Goal: Complete application form: Complete application form

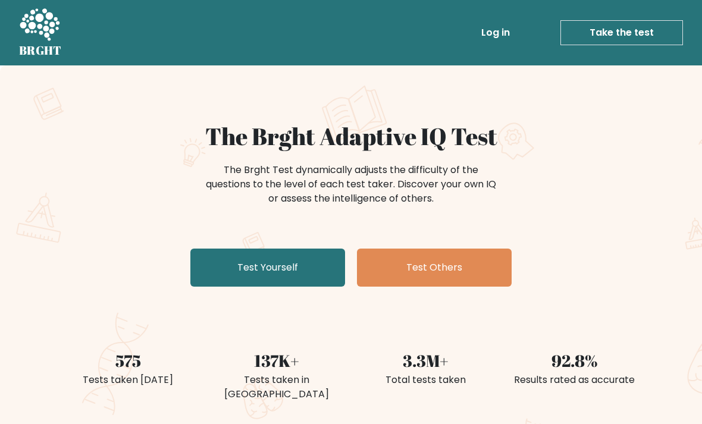
click at [293, 272] on link "Test Yourself" at bounding box center [267, 268] width 155 height 38
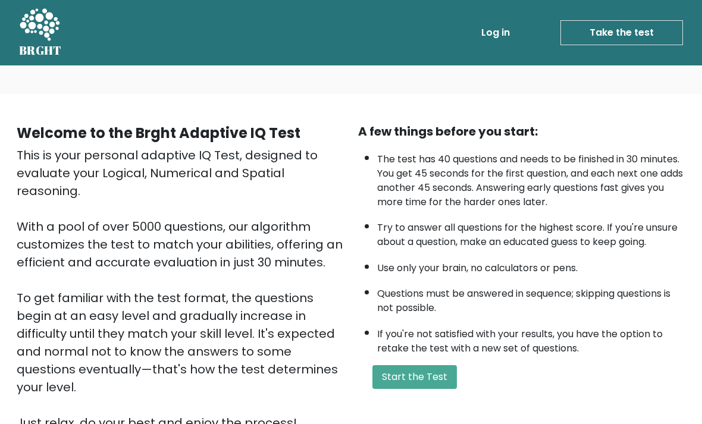
click at [407, 389] on button "Start the Test" at bounding box center [415, 377] width 85 height 24
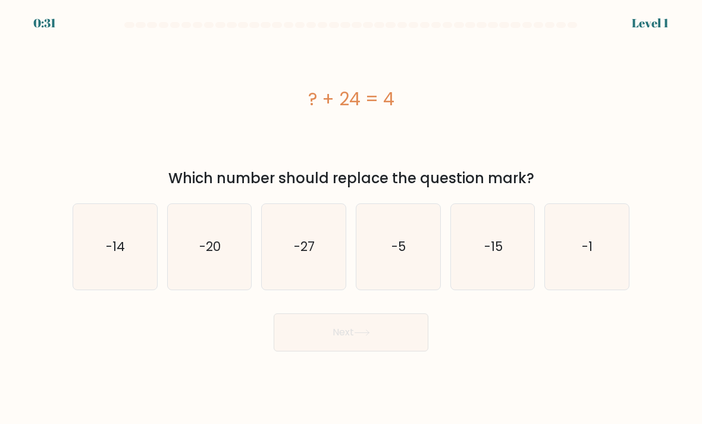
click at [207, 289] on icon "-20" at bounding box center [210, 247] width 84 height 84
click at [351, 218] on input "b. -20" at bounding box center [351, 215] width 1 height 6
radio input "true"
click at [354, 343] on button "Next" at bounding box center [351, 333] width 155 height 38
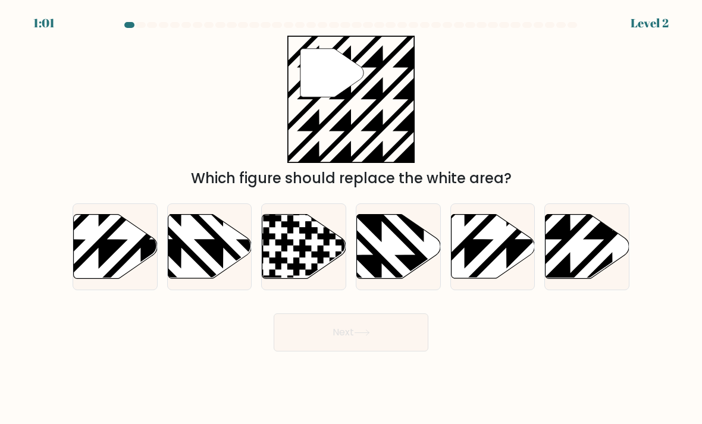
click at [589, 257] on icon at bounding box center [588, 247] width 84 height 64
click at [352, 218] on input "f." at bounding box center [351, 215] width 1 height 6
radio input "true"
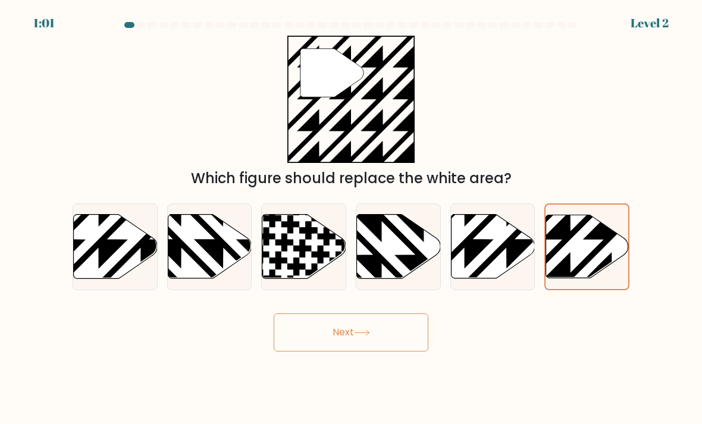
click at [376, 350] on button "Next" at bounding box center [351, 333] width 155 height 38
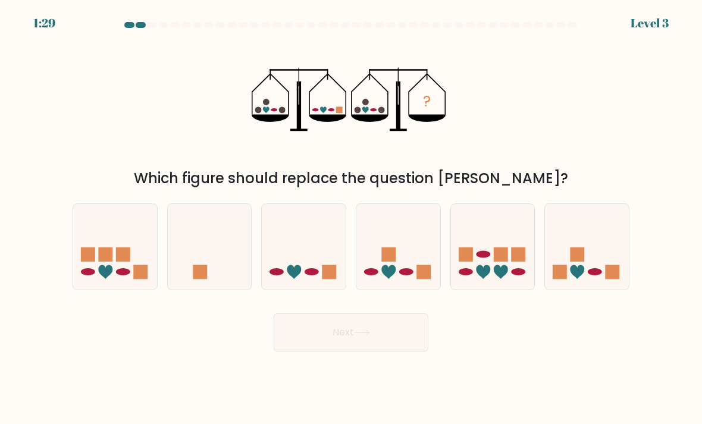
click at [322, 244] on icon at bounding box center [304, 247] width 84 height 70
click at [351, 218] on input "c." at bounding box center [351, 215] width 1 height 6
radio input "true"
click at [333, 340] on button "Next" at bounding box center [351, 333] width 155 height 38
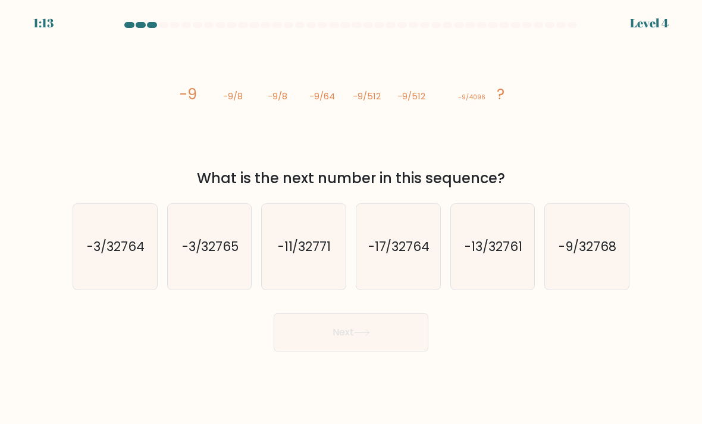
click at [603, 255] on text "-9/32768" at bounding box center [589, 246] width 58 height 17
click at [352, 218] on input "f. -9/32768" at bounding box center [351, 215] width 1 height 6
radio input "true"
click at [374, 343] on button "Next" at bounding box center [351, 333] width 155 height 38
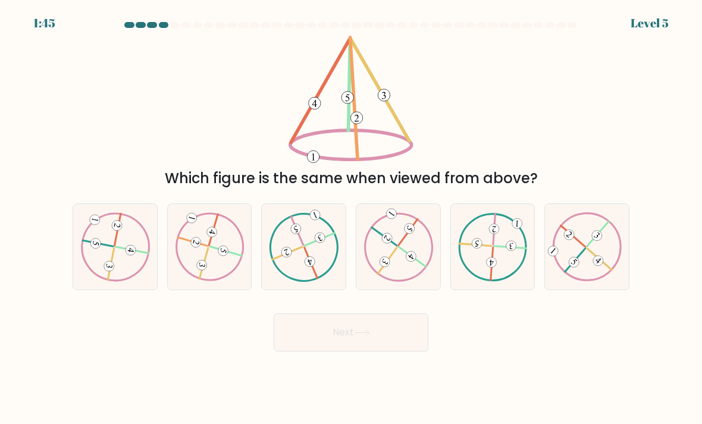
click at [233, 269] on icon at bounding box center [210, 246] width 70 height 68
click at [351, 218] on input "b." at bounding box center [351, 215] width 1 height 6
radio input "true"
click at [329, 342] on button "Next" at bounding box center [351, 333] width 155 height 38
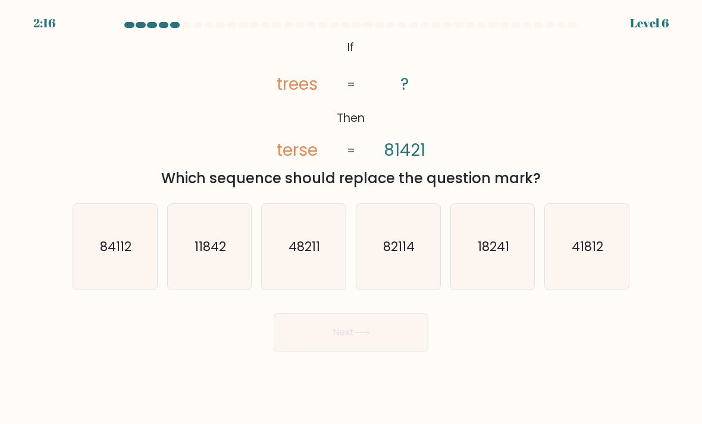
click at [120, 255] on text "84112" at bounding box center [116, 246] width 32 height 17
click at [351, 218] on input "a. 84112" at bounding box center [351, 215] width 1 height 6
radio input "true"
click at [315, 352] on button "Next" at bounding box center [351, 333] width 155 height 38
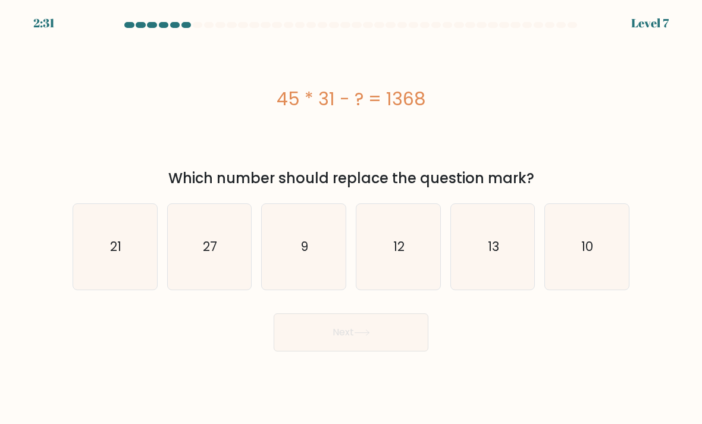
click at [193, 287] on icon "27" at bounding box center [210, 247] width 84 height 84
click at [351, 218] on input "b. 27" at bounding box center [351, 215] width 1 height 6
radio input "true"
click at [317, 349] on button "Next" at bounding box center [351, 333] width 155 height 38
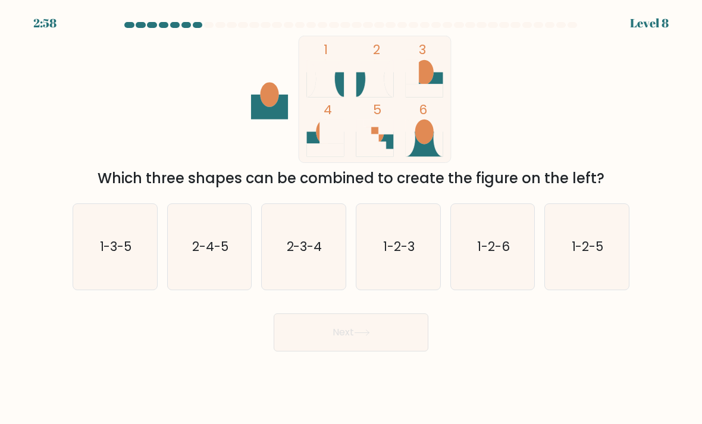
click at [311, 274] on icon "2-3-4" at bounding box center [304, 247] width 84 height 84
click at [351, 218] on input "c. 2-3-4" at bounding box center [351, 215] width 1 height 6
radio input "true"
click at [330, 352] on button "Next" at bounding box center [351, 333] width 155 height 38
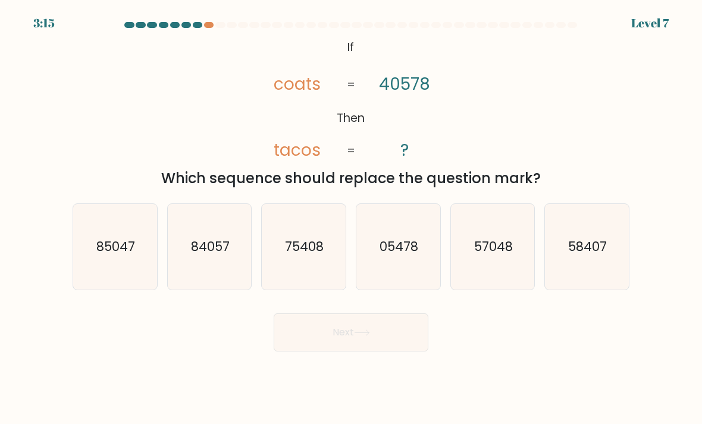
click at [310, 255] on text "75408" at bounding box center [305, 246] width 39 height 17
click at [351, 218] on input "c. 75408" at bounding box center [351, 215] width 1 height 6
radio input "true"
click at [339, 343] on button "Next" at bounding box center [351, 333] width 155 height 38
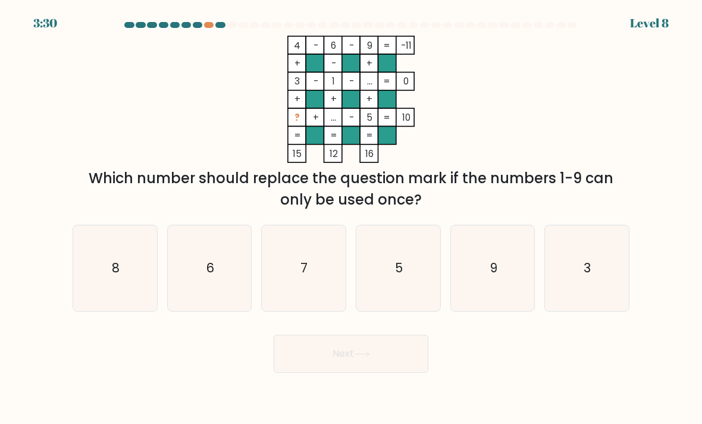
click at [309, 289] on icon "7" at bounding box center [304, 269] width 84 height 84
click at [351, 218] on input "c. 7" at bounding box center [351, 215] width 1 height 6
radio input "true"
click at [338, 362] on button "Next" at bounding box center [351, 354] width 155 height 38
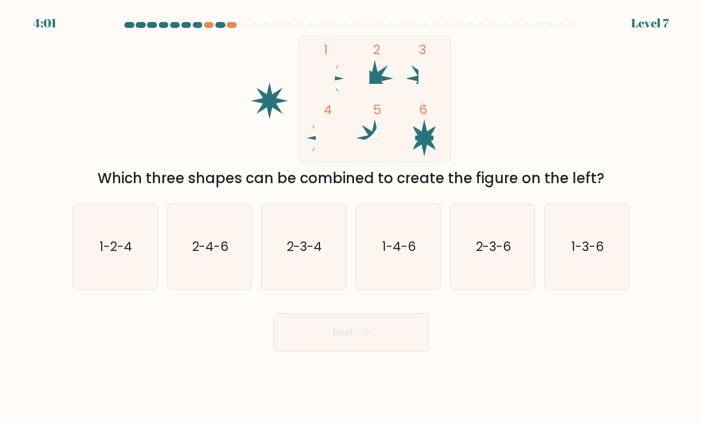
click at [402, 255] on text "1-4-6" at bounding box center [399, 246] width 34 height 17
click at [352, 218] on input "d. 1-4-6" at bounding box center [351, 215] width 1 height 6
radio input "true"
click at [383, 349] on button "Next" at bounding box center [351, 333] width 155 height 38
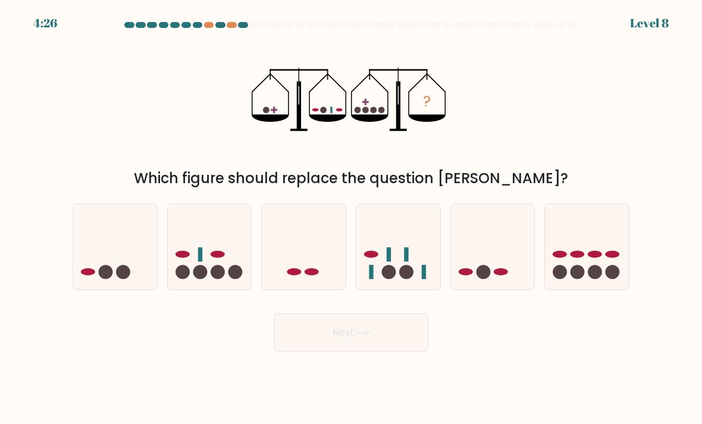
click at [206, 260] on icon at bounding box center [210, 247] width 84 height 70
click at [351, 218] on input "b." at bounding box center [351, 215] width 1 height 6
radio input "true"
click at [318, 336] on button "Next" at bounding box center [351, 333] width 155 height 38
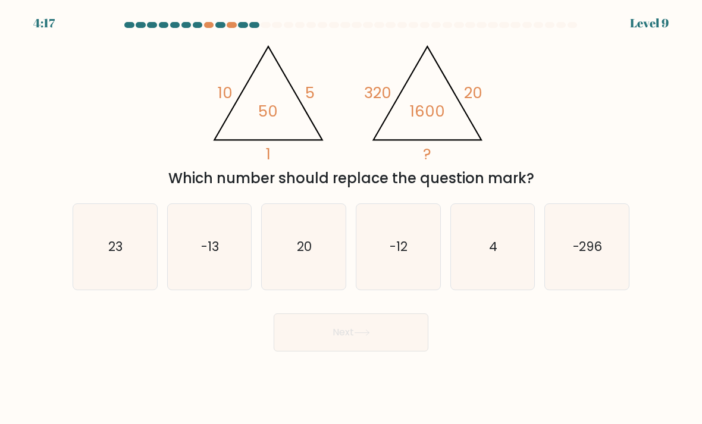
click at [480, 259] on icon "4" at bounding box center [493, 247] width 84 height 84
click at [352, 218] on input "e. 4" at bounding box center [351, 215] width 1 height 6
radio input "true"
click at [377, 352] on button "Next" at bounding box center [351, 333] width 155 height 38
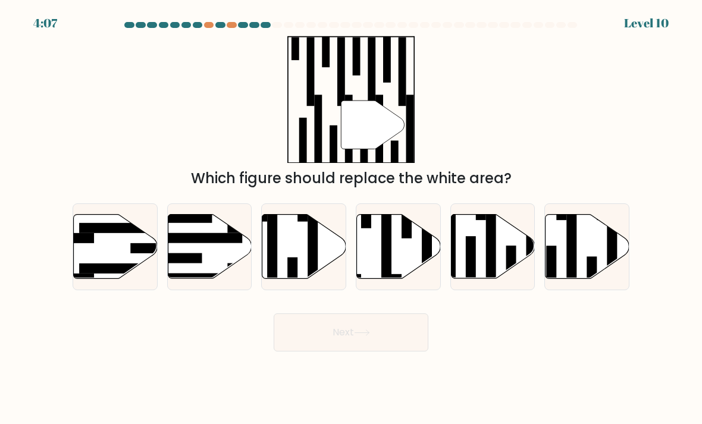
click at [575, 248] on rect at bounding box center [572, 250] width 10 height 91
click at [352, 218] on input "f." at bounding box center [351, 215] width 1 height 6
radio input "true"
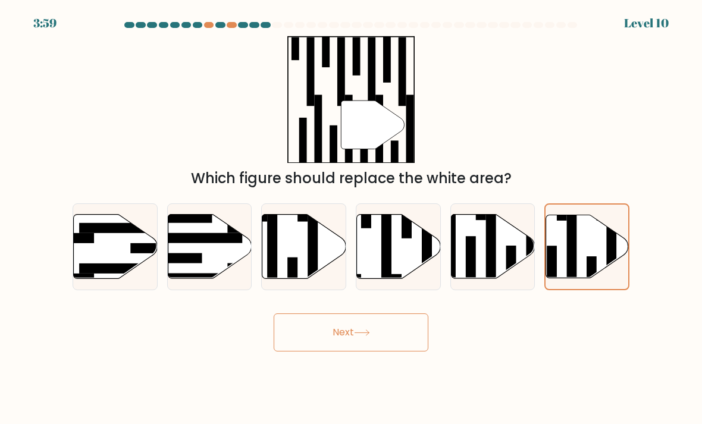
click at [298, 269] on rect at bounding box center [293, 278] width 10 height 40
click at [351, 218] on input "c." at bounding box center [351, 215] width 1 height 6
radio input "true"
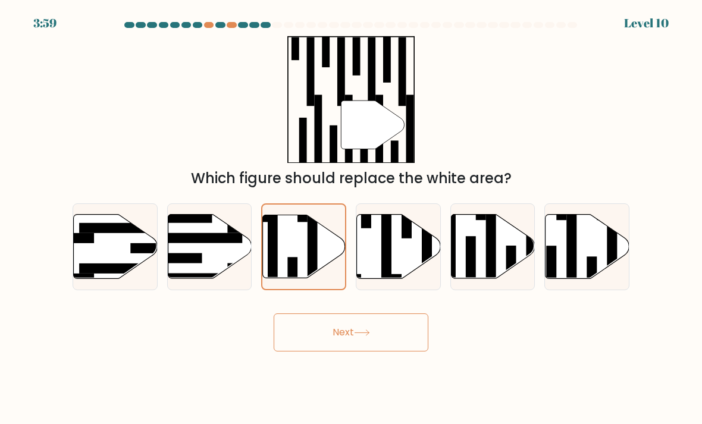
click at [355, 343] on button "Next" at bounding box center [351, 333] width 155 height 38
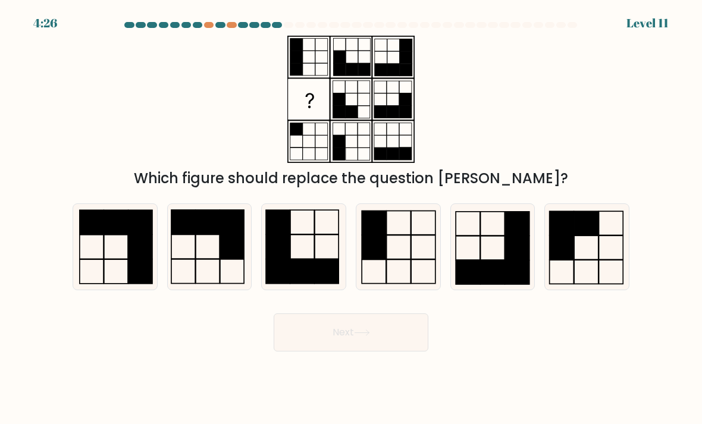
click at [403, 270] on icon at bounding box center [399, 247] width 84 height 84
click at [352, 218] on input "d." at bounding box center [351, 215] width 1 height 6
radio input "true"
click at [390, 343] on button "Next" at bounding box center [351, 333] width 155 height 38
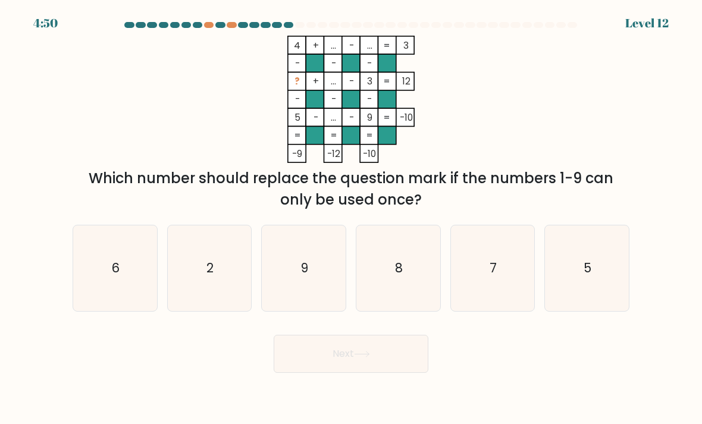
click at [223, 27] on div at bounding box center [220, 25] width 10 height 6
click at [244, 23] on div at bounding box center [243, 25] width 10 height 6
click at [274, 22] on div at bounding box center [277, 25] width 10 height 6
click at [428, 243] on icon "8" at bounding box center [399, 269] width 84 height 84
click at [352, 218] on input "d. 8" at bounding box center [351, 215] width 1 height 6
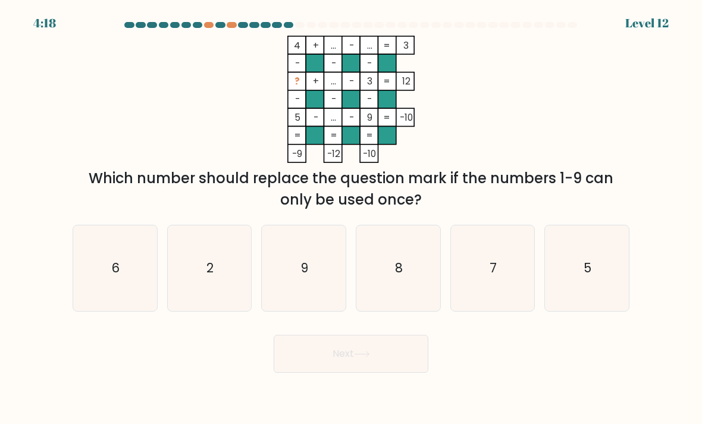
radio input "true"
click at [385, 366] on button "Next" at bounding box center [351, 354] width 155 height 38
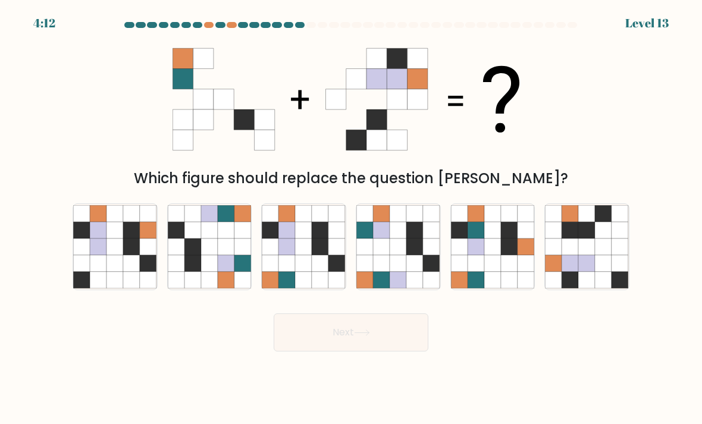
click at [377, 272] on icon at bounding box center [381, 263] width 17 height 17
click at [352, 218] on input "d." at bounding box center [351, 215] width 1 height 6
radio input "true"
click at [349, 346] on button "Next" at bounding box center [351, 333] width 155 height 38
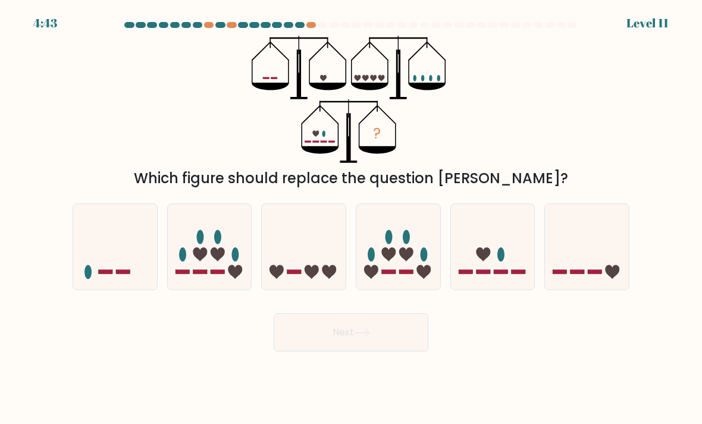
click at [487, 274] on rect at bounding box center [483, 272] width 14 height 4
click at [352, 218] on input "e." at bounding box center [351, 215] width 1 height 6
radio input "true"
click at [402, 336] on button "Next" at bounding box center [351, 333] width 155 height 38
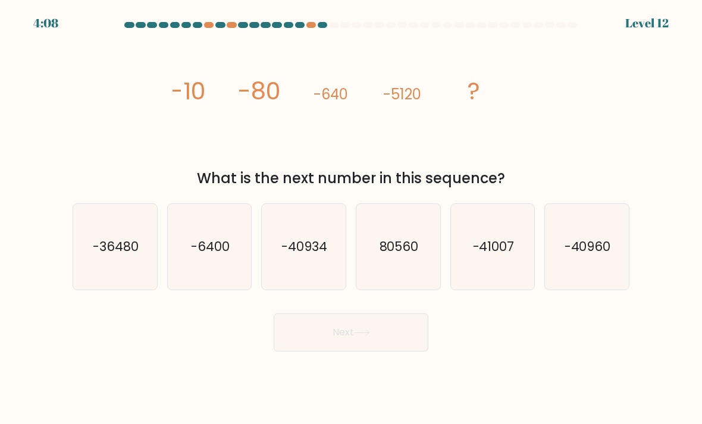
click at [596, 255] on text "-40960" at bounding box center [588, 246] width 46 height 17
click at [352, 218] on input "f. -40960" at bounding box center [351, 215] width 1 height 6
radio input "true"
click at [407, 349] on button "Next" at bounding box center [351, 333] width 155 height 38
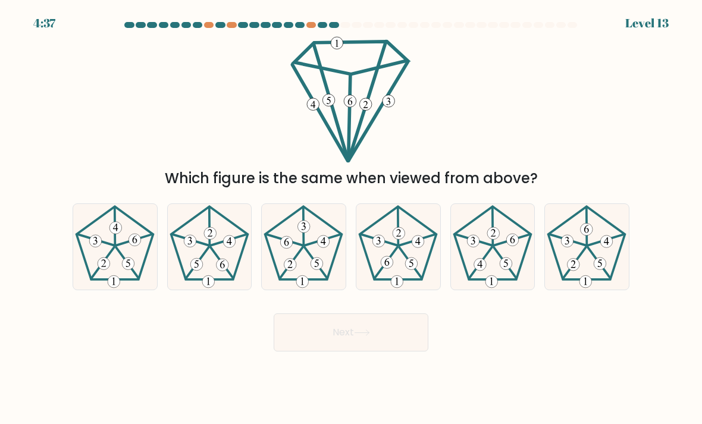
click at [599, 265] on icon at bounding box center [587, 247] width 84 height 84
click at [352, 218] on input "f." at bounding box center [351, 215] width 1 height 6
radio input "true"
click at [402, 346] on button "Next" at bounding box center [351, 333] width 155 height 38
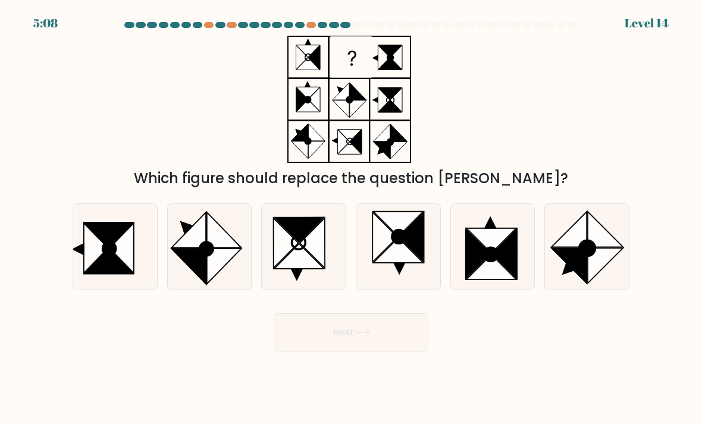
click at [232, 274] on icon at bounding box center [210, 247] width 84 height 84
click at [351, 218] on input "b." at bounding box center [351, 215] width 1 height 6
radio input "true"
click at [342, 342] on button "Next" at bounding box center [351, 333] width 155 height 38
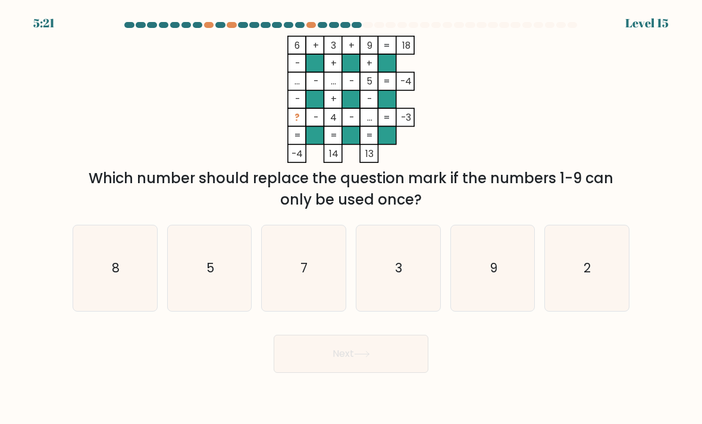
click at [385, 294] on icon "3" at bounding box center [399, 269] width 84 height 84
click at [352, 218] on input "d. 3" at bounding box center [351, 215] width 1 height 6
radio input "true"
click at [368, 358] on icon at bounding box center [362, 354] width 16 height 7
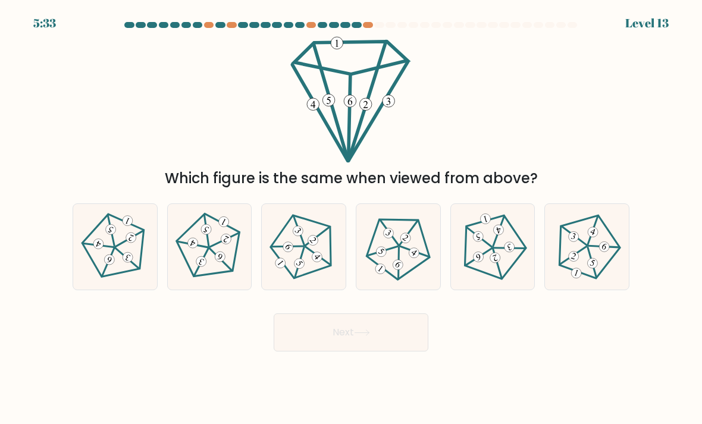
click at [117, 267] on icon at bounding box center [115, 246] width 68 height 68
click at [351, 218] on input "a." at bounding box center [351, 215] width 1 height 6
radio input "true"
click at [299, 352] on button "Next" at bounding box center [351, 333] width 155 height 38
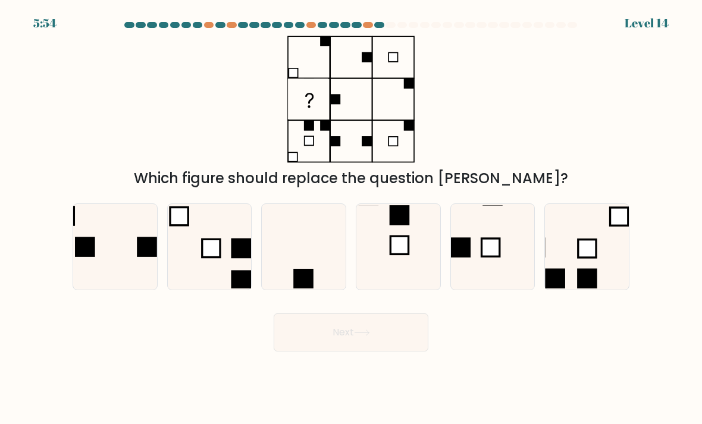
click at [485, 257] on rect at bounding box center [491, 248] width 18 height 18
click at [352, 218] on input "e." at bounding box center [351, 215] width 1 height 6
radio input "true"
click at [373, 349] on button "Next" at bounding box center [351, 333] width 155 height 38
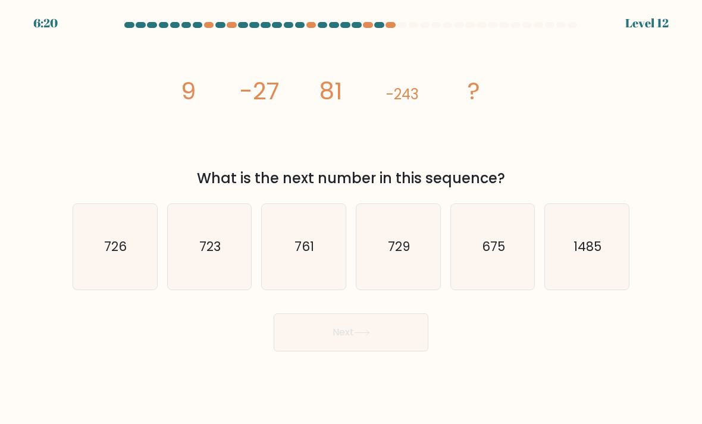
click at [404, 277] on icon "729" at bounding box center [399, 247] width 84 height 84
click at [352, 218] on input "d. 729" at bounding box center [351, 215] width 1 height 6
radio input "true"
click at [352, 352] on button "Next" at bounding box center [351, 333] width 155 height 38
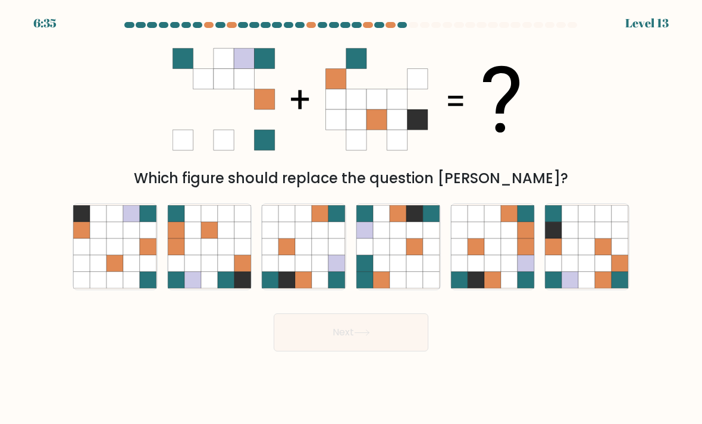
click at [412, 268] on icon at bounding box center [415, 263] width 17 height 17
click at [352, 218] on input "d." at bounding box center [351, 215] width 1 height 6
radio input "true"
click at [362, 336] on icon at bounding box center [362, 333] width 16 height 7
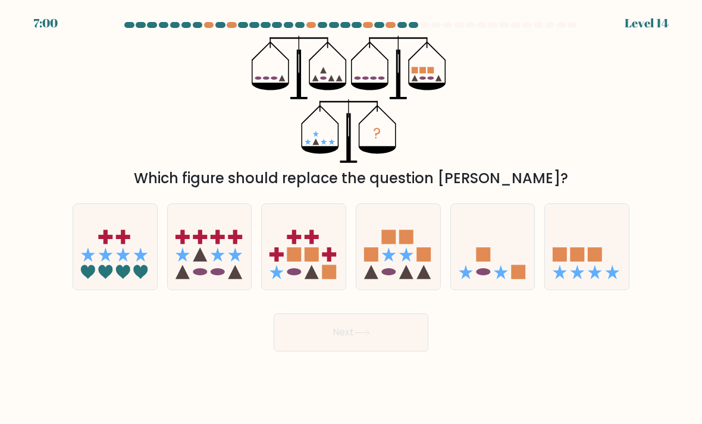
click at [115, 260] on icon at bounding box center [115, 247] width 84 height 70
click at [351, 218] on input "a." at bounding box center [351, 215] width 1 height 6
radio input "true"
click at [363, 352] on button "Next" at bounding box center [351, 333] width 155 height 38
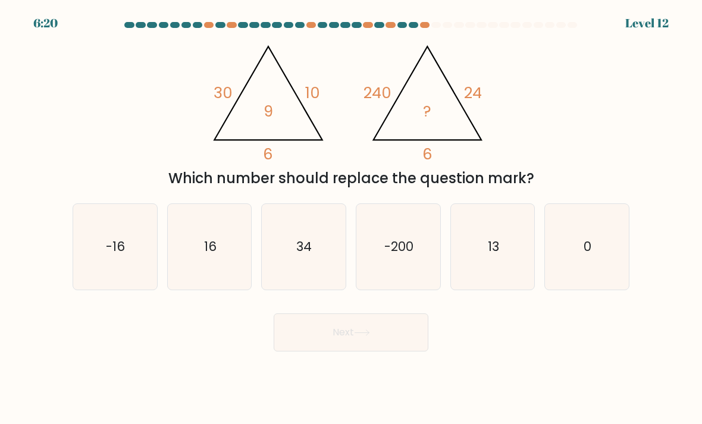
click at [211, 269] on icon "16" at bounding box center [210, 247] width 84 height 84
click at [351, 218] on input "b. 16" at bounding box center [351, 215] width 1 height 6
radio input "true"
click at [323, 352] on button "Next" at bounding box center [351, 333] width 155 height 38
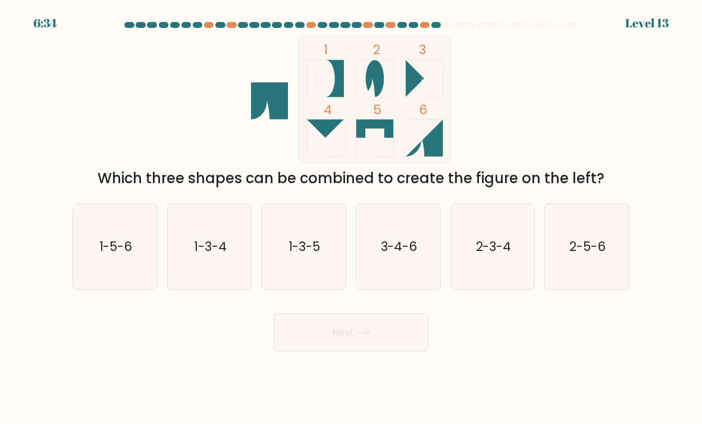
click at [330, 262] on icon "1-3-5" at bounding box center [304, 247] width 84 height 84
click at [351, 218] on input "c. 1-3-5" at bounding box center [351, 215] width 1 height 6
radio input "true"
click at [339, 345] on button "Next" at bounding box center [351, 333] width 155 height 38
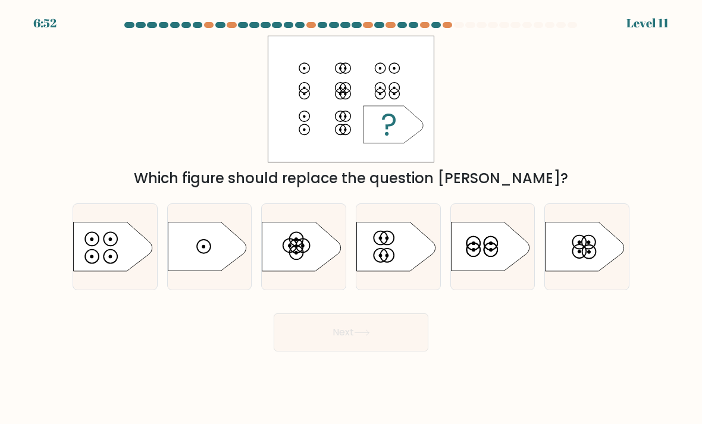
click at [111, 264] on circle at bounding box center [111, 257] width 14 height 14
click at [351, 218] on input "a." at bounding box center [351, 215] width 1 height 6
radio input "true"
click at [335, 352] on button "Next" at bounding box center [351, 333] width 155 height 38
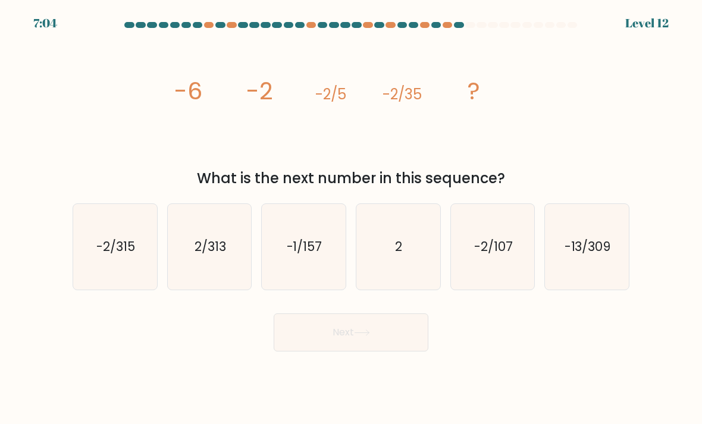
click at [124, 255] on text "-2/315" at bounding box center [115, 246] width 39 height 17
click at [351, 218] on input "a. -2/315" at bounding box center [351, 215] width 1 height 6
radio input "true"
click at [310, 349] on button "Next" at bounding box center [351, 333] width 155 height 38
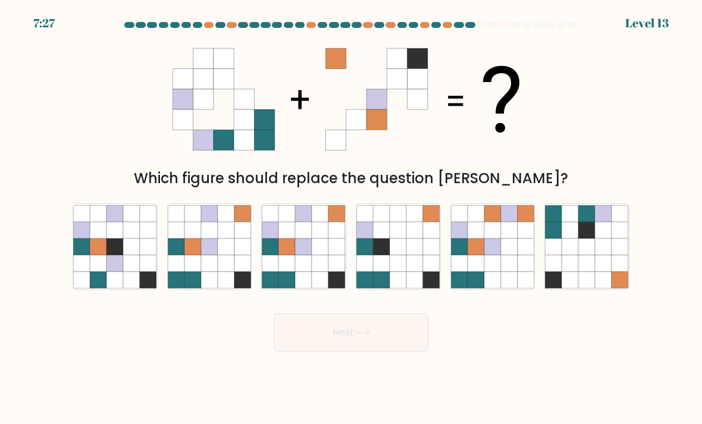
click at [593, 272] on icon at bounding box center [587, 263] width 17 height 17
click at [352, 218] on input "f." at bounding box center [351, 215] width 1 height 6
radio input "true"
click at [386, 342] on button "Next" at bounding box center [351, 333] width 155 height 38
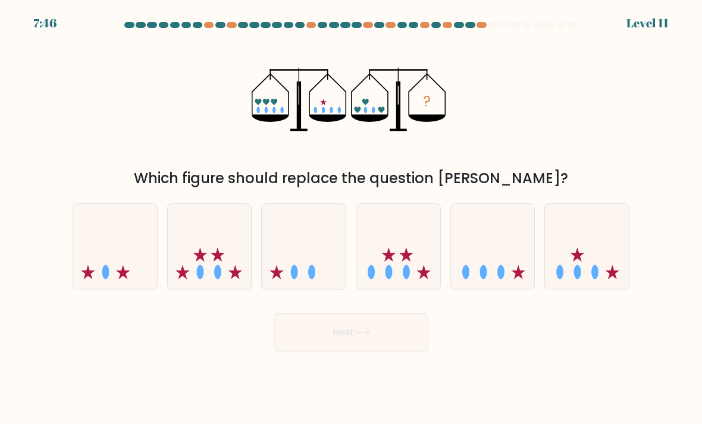
click at [399, 276] on icon at bounding box center [399, 247] width 84 height 70
click at [352, 218] on input "d." at bounding box center [351, 215] width 1 height 6
radio input "true"
click at [384, 352] on button "Next" at bounding box center [351, 333] width 155 height 38
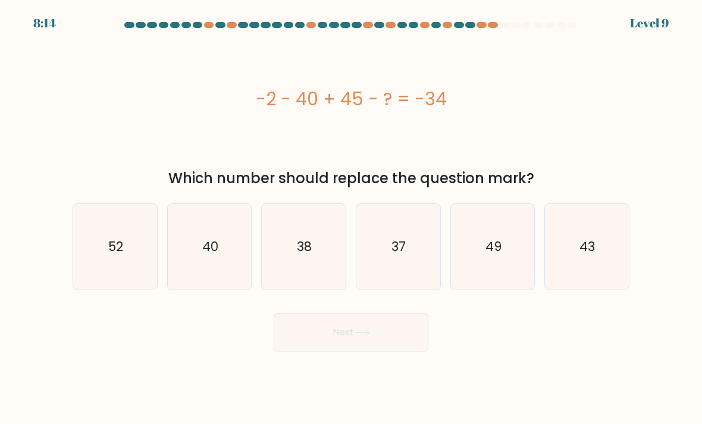
click at [403, 282] on icon "37" at bounding box center [399, 247] width 84 height 84
click at [352, 218] on input "d. 37" at bounding box center [351, 215] width 1 height 6
radio input "true"
click at [390, 347] on button "Next" at bounding box center [351, 333] width 155 height 38
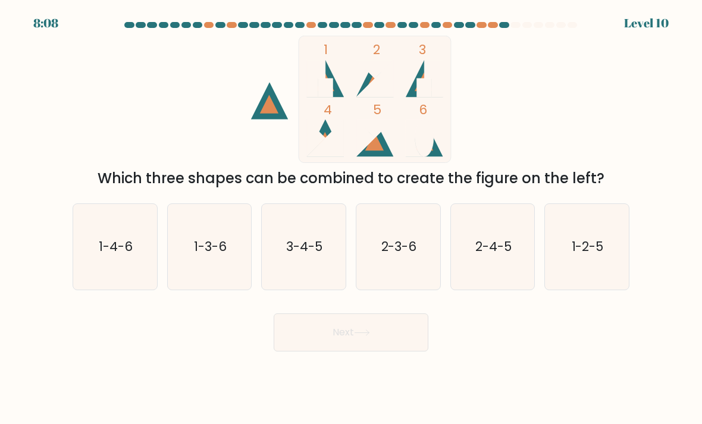
click at [487, 279] on icon "2-4-5" at bounding box center [493, 247] width 84 height 84
click at [352, 218] on input "e. 2-4-5" at bounding box center [351, 215] width 1 height 6
radio input "true"
click at [393, 349] on button "Next" at bounding box center [351, 333] width 155 height 38
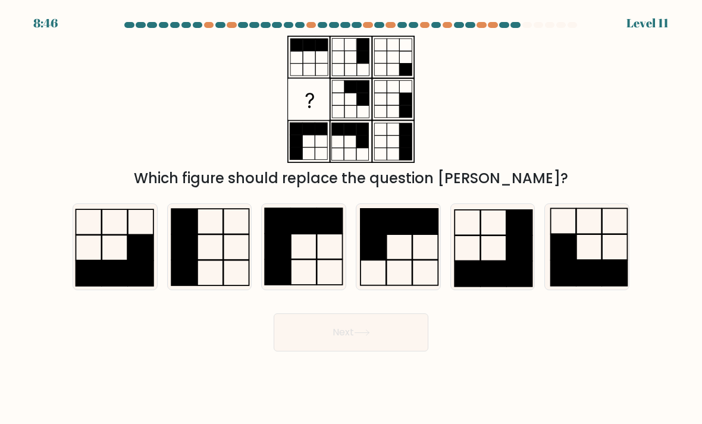
click at [411, 265] on icon at bounding box center [399, 247] width 84 height 84
click at [352, 218] on input "d." at bounding box center [351, 215] width 1 height 6
radio input "true"
click at [377, 348] on button "Next" at bounding box center [351, 333] width 155 height 38
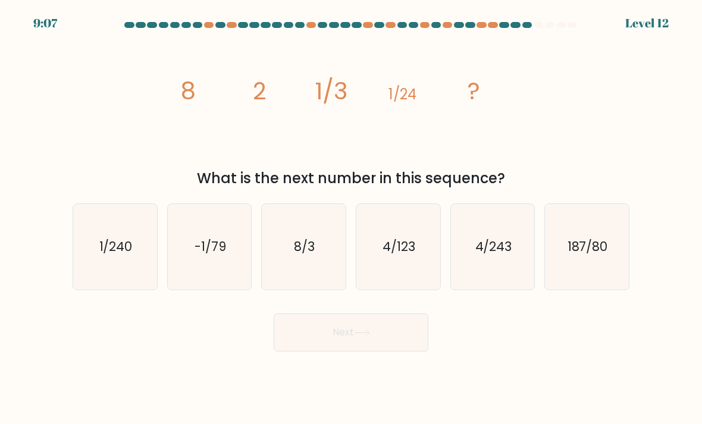
click at [130, 275] on icon "1/240" at bounding box center [115, 247] width 84 height 84
click at [351, 218] on input "a. 1/240" at bounding box center [351, 215] width 1 height 6
radio input "true"
click at [321, 341] on button "Next" at bounding box center [351, 333] width 155 height 38
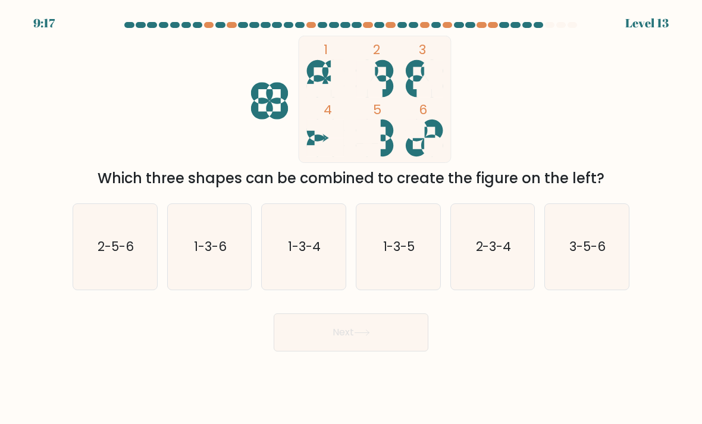
click at [507, 276] on icon "2-3-4" at bounding box center [493, 247] width 84 height 84
click at [352, 218] on input "e. 2-3-4" at bounding box center [351, 215] width 1 height 6
radio input "true"
click at [398, 352] on button "Next" at bounding box center [351, 333] width 155 height 38
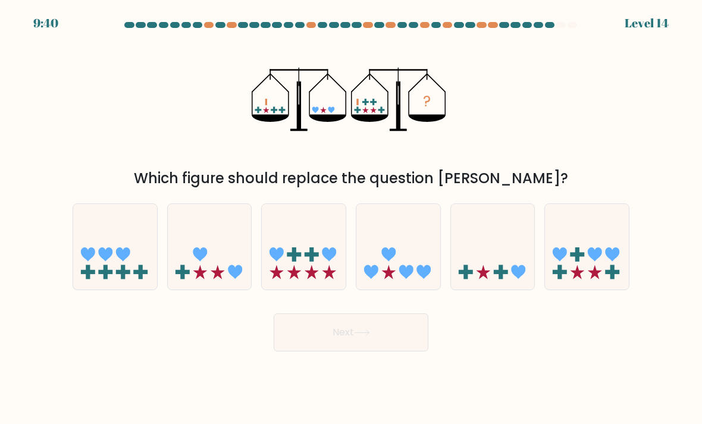
click at [394, 282] on icon at bounding box center [399, 247] width 84 height 70
click at [352, 218] on input "d." at bounding box center [351, 215] width 1 height 6
radio input "true"
click at [382, 343] on button "Next" at bounding box center [351, 333] width 155 height 38
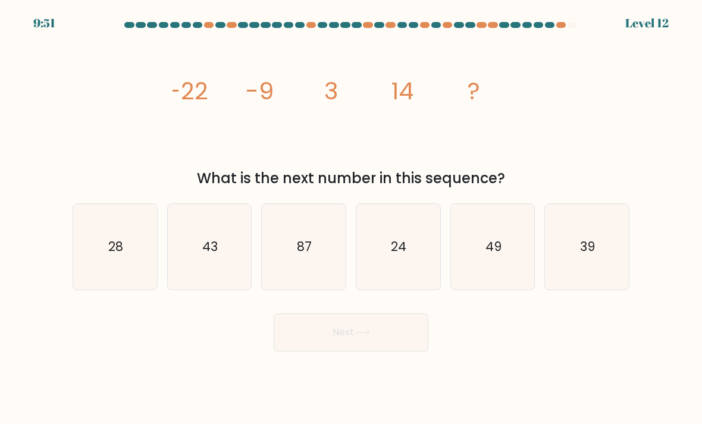
click at [400, 283] on icon "24" at bounding box center [399, 247] width 84 height 84
click at [352, 218] on input "d. 24" at bounding box center [351, 215] width 1 height 6
radio input "true"
click at [377, 344] on button "Next" at bounding box center [351, 333] width 155 height 38
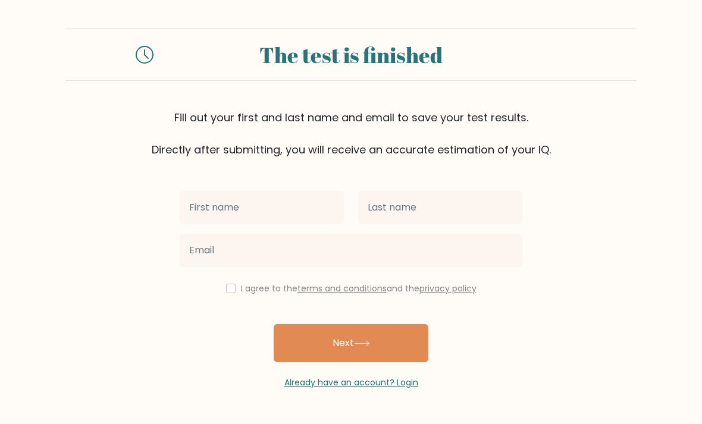
scroll to position [38, 0]
click at [310, 191] on input "text" at bounding box center [262, 207] width 164 height 33
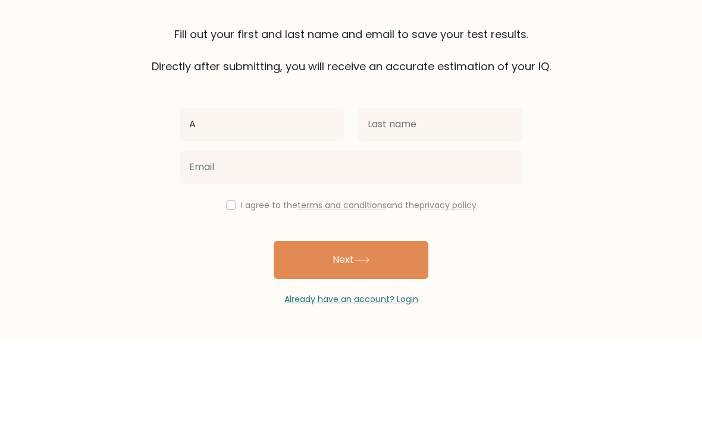
type input "A"
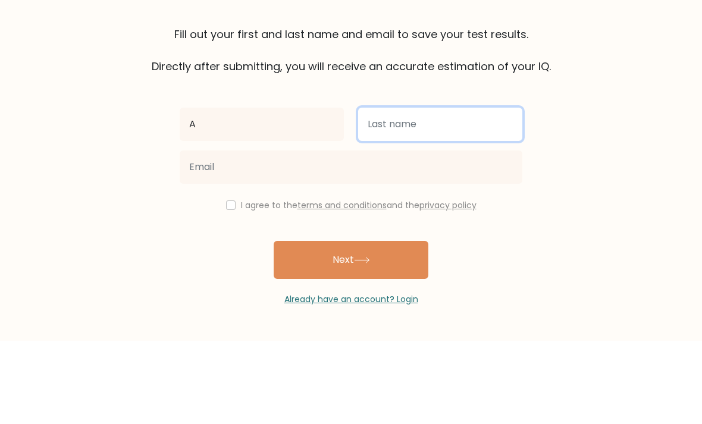
click at [459, 191] on input "text" at bounding box center [440, 207] width 164 height 33
type input "T"
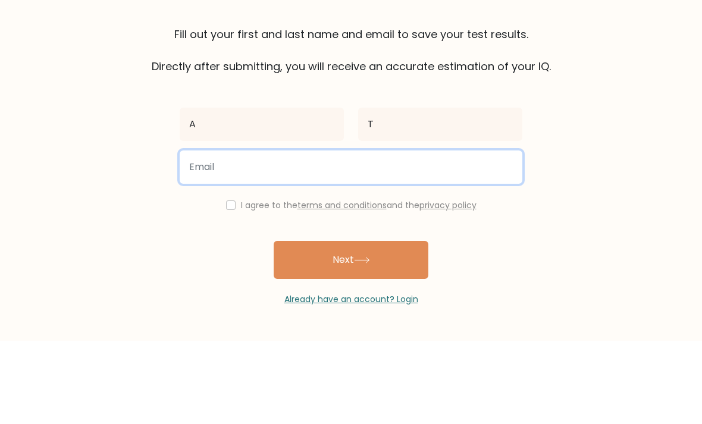
click at [395, 234] on input "email" at bounding box center [351, 250] width 343 height 33
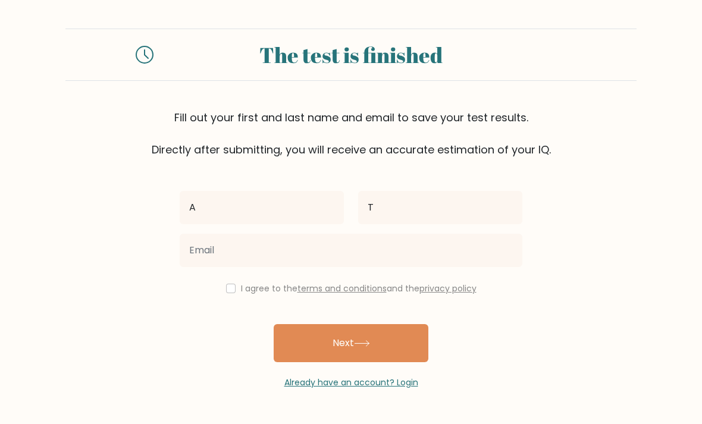
click at [393, 324] on button "Next" at bounding box center [351, 343] width 155 height 38
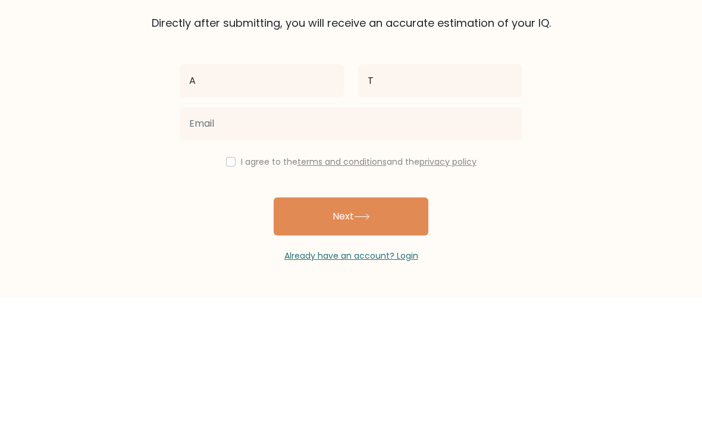
click at [632, 126] on form "The test is finished Fill out your first and last name and email to save your t…" at bounding box center [351, 209] width 702 height 361
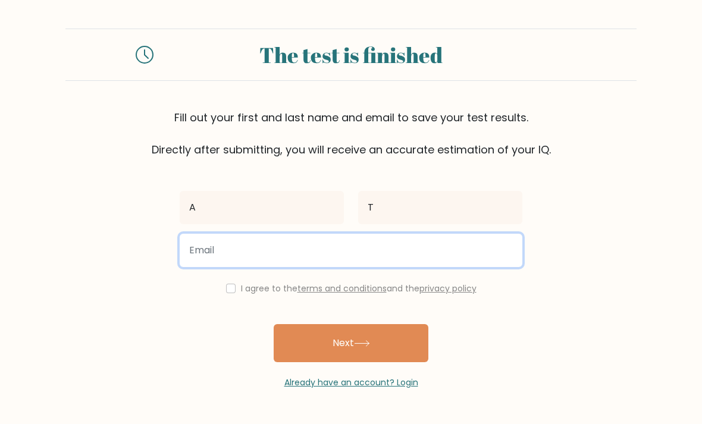
click at [474, 234] on input "email" at bounding box center [351, 250] width 343 height 33
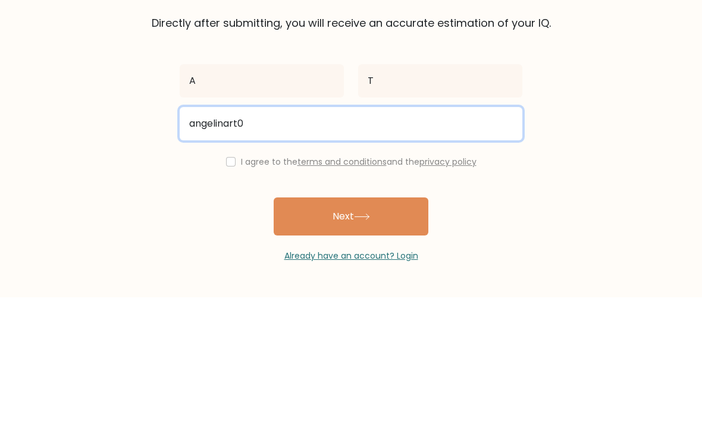
type input "angelinart09"
